Goal: Information Seeking & Learning: Learn about a topic

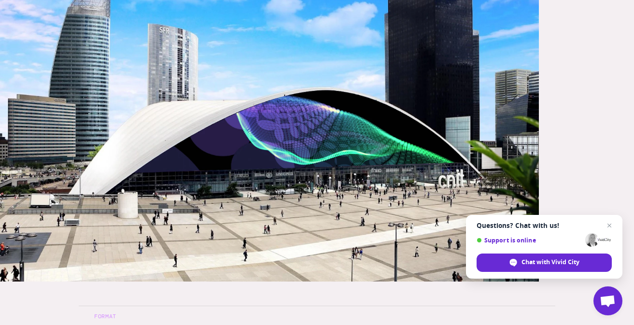
scroll to position [214, 0]
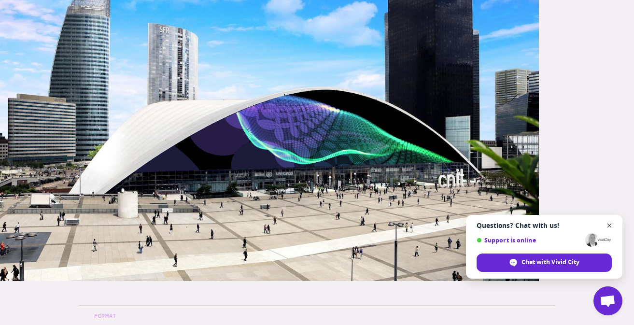
click at [607, 224] on span "Close chat" at bounding box center [610, 226] width 12 height 12
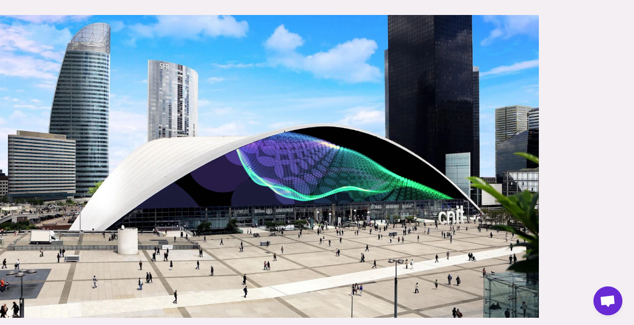
scroll to position [178, 0]
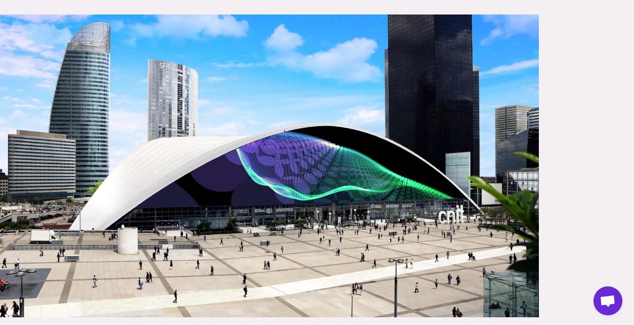
click at [296, 193] on img at bounding box center [269, 165] width 539 height 303
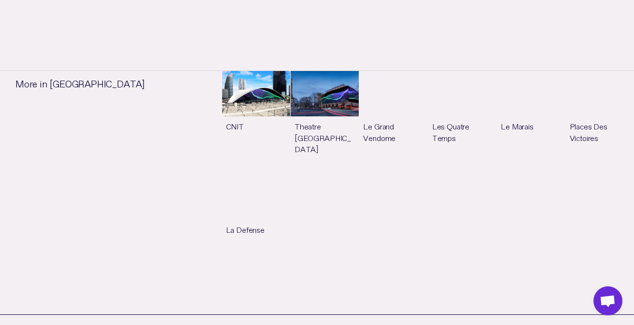
scroll to position [720, 0]
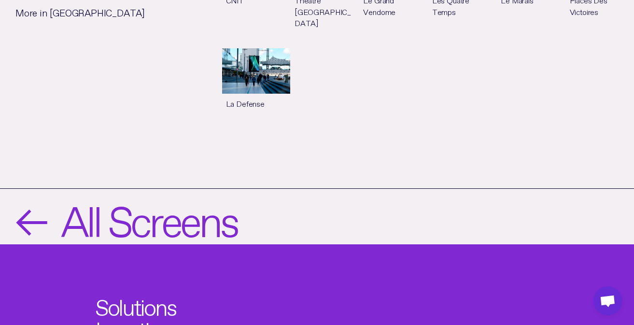
click at [144, 225] on span "All Screens" at bounding box center [149, 217] width 176 height 40
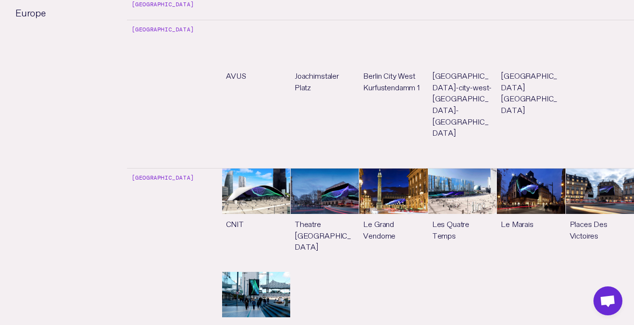
scroll to position [535, 0]
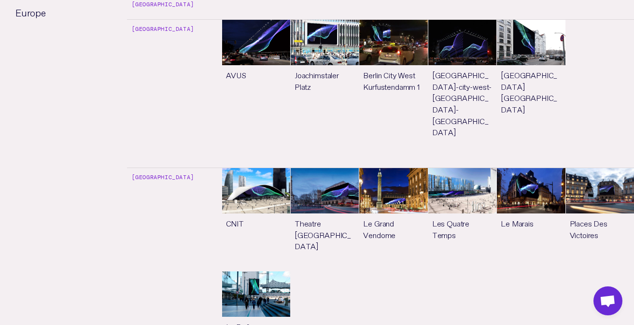
click at [264, 272] on link "See more" at bounding box center [256, 312] width 68 height 80
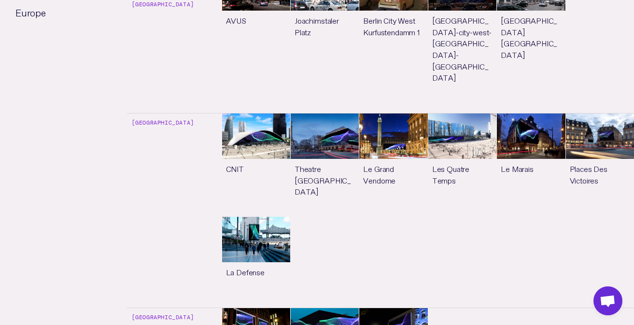
scroll to position [535, 0]
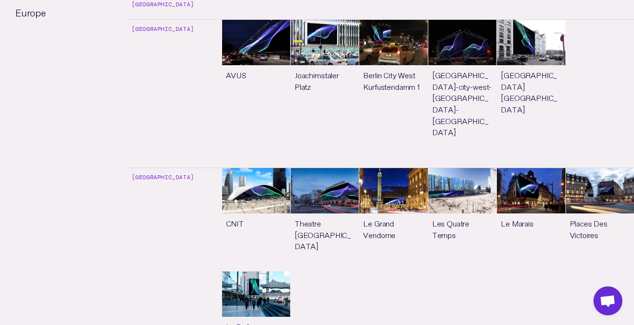
click at [592, 168] on link "See more" at bounding box center [600, 219] width 68 height 103
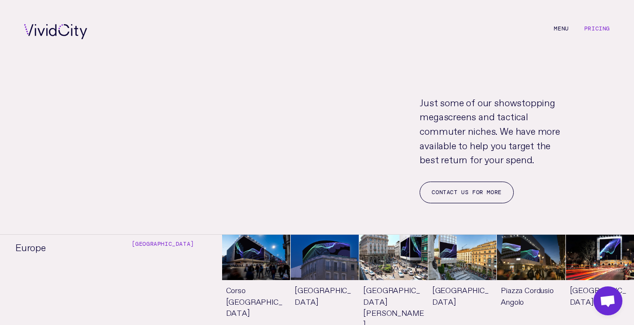
scroll to position [535, 0]
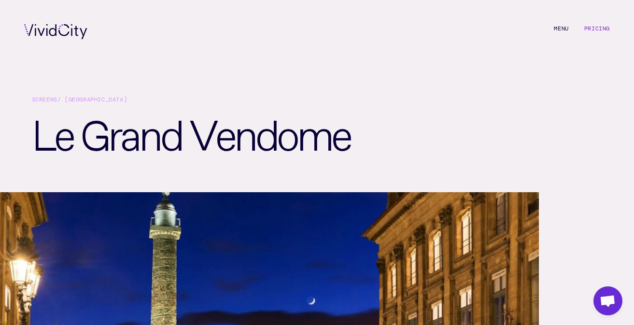
click at [594, 24] on div "M e n u Pricing" at bounding box center [317, 31] width 634 height 63
click at [595, 30] on link "Pricing" at bounding box center [598, 29] width 26 height 8
